Goal: Navigation & Orientation: Find specific page/section

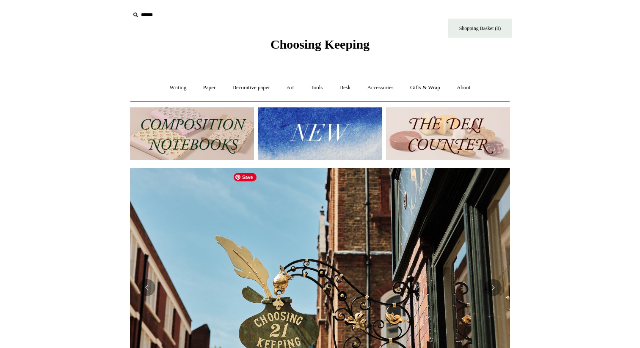
scroll to position [5, 0]
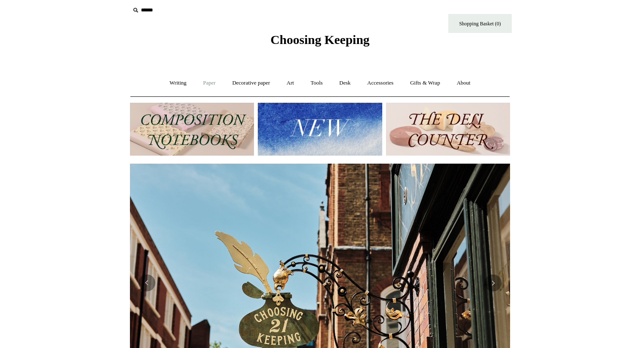
click at [203, 84] on link "Paper +" at bounding box center [210, 83] width 28 height 22
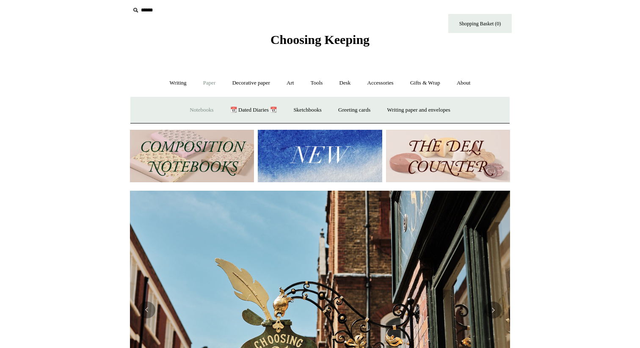
click at [200, 108] on link "Notebooks +" at bounding box center [201, 110] width 39 height 22
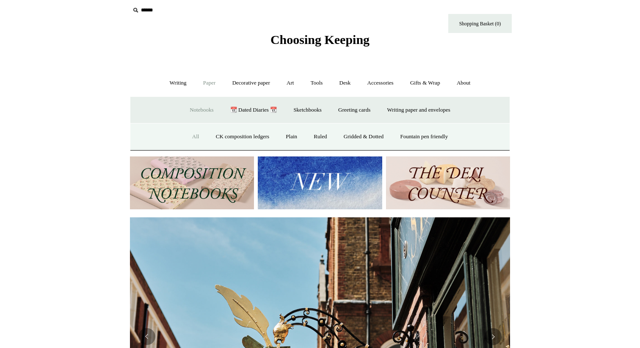
click at [192, 129] on link "All" at bounding box center [196, 137] width 22 height 22
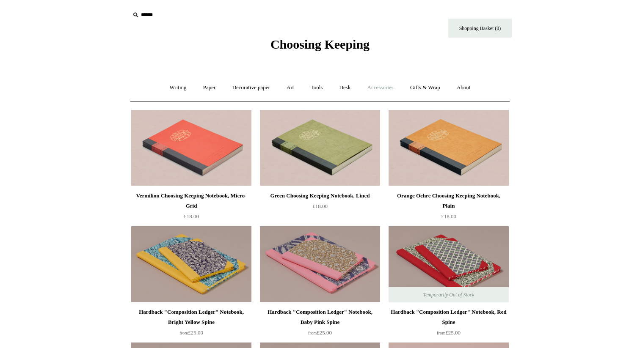
click at [382, 88] on link "Accessories +" at bounding box center [380, 88] width 41 height 22
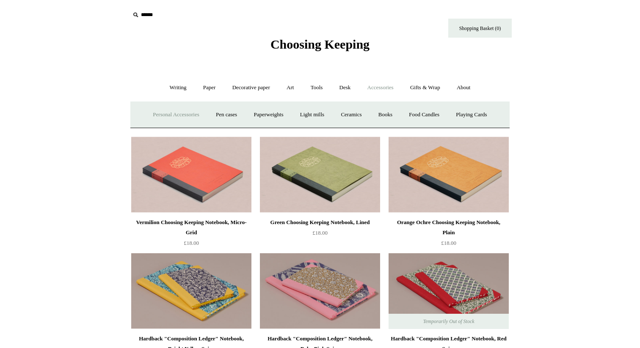
click at [167, 118] on link "Personal Accessories +" at bounding box center [175, 115] width 61 height 22
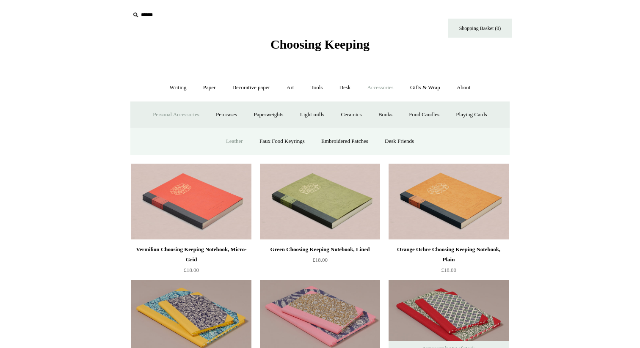
click at [226, 142] on link "Leather" at bounding box center [234, 141] width 32 height 22
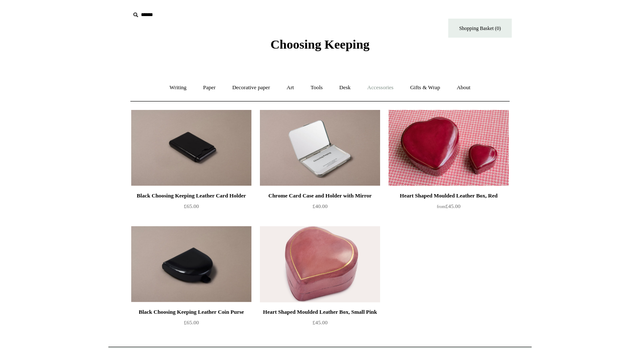
click at [388, 84] on link "Accessories +" at bounding box center [380, 88] width 41 height 22
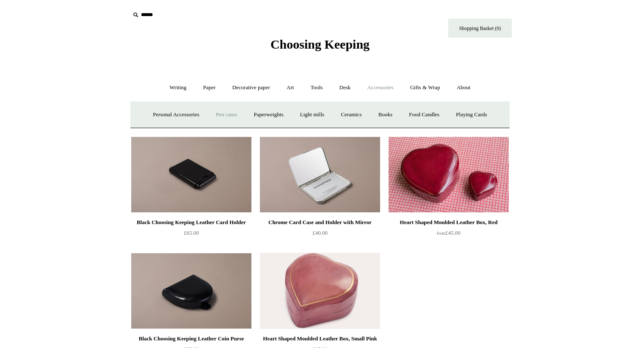
click at [232, 115] on link "Pen cases" at bounding box center [226, 115] width 36 height 22
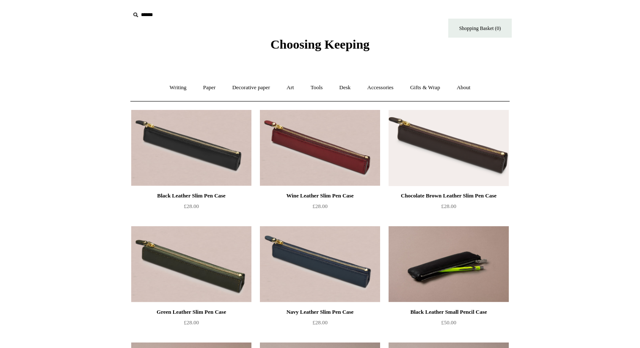
click at [342, 45] on span "Choosing Keeping" at bounding box center [320, 44] width 99 height 14
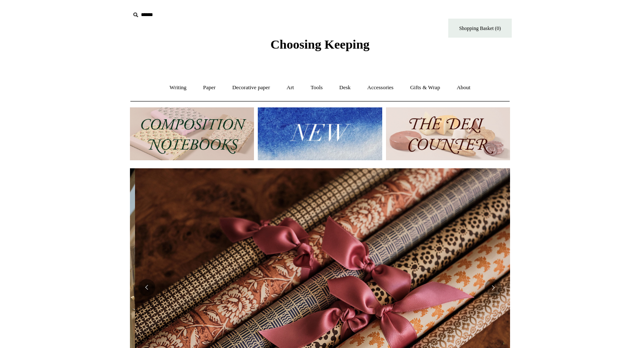
scroll to position [0, 760]
